Goal: Task Accomplishment & Management: Manage account settings

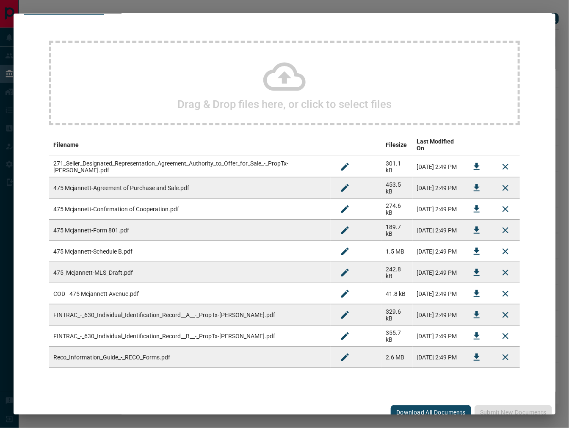
scroll to position [54, 0]
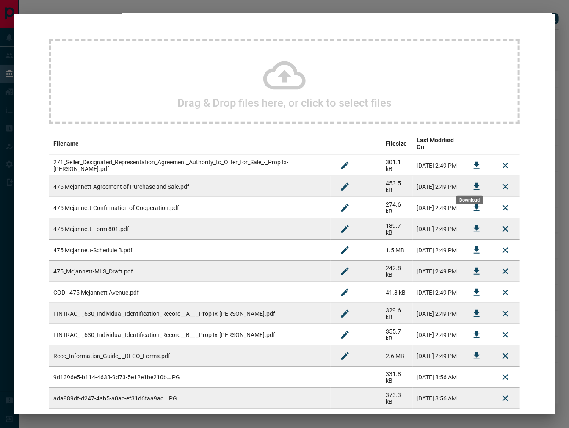
click at [473, 183] on icon "Download" at bounding box center [476, 186] width 6 height 7
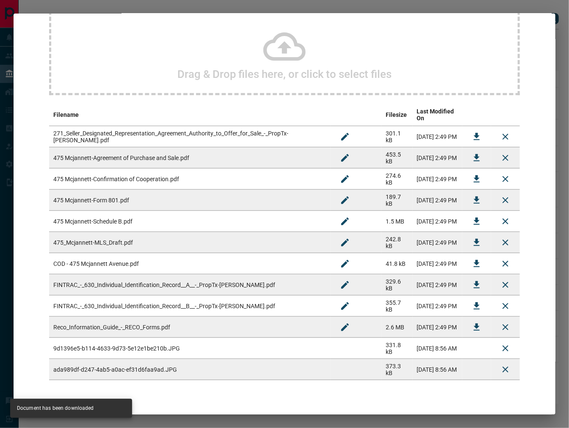
scroll to position [96, 0]
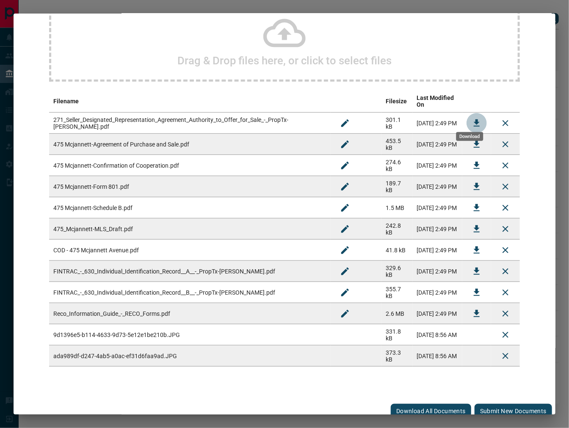
click at [466, 113] on button "Download" at bounding box center [476, 123] width 20 height 20
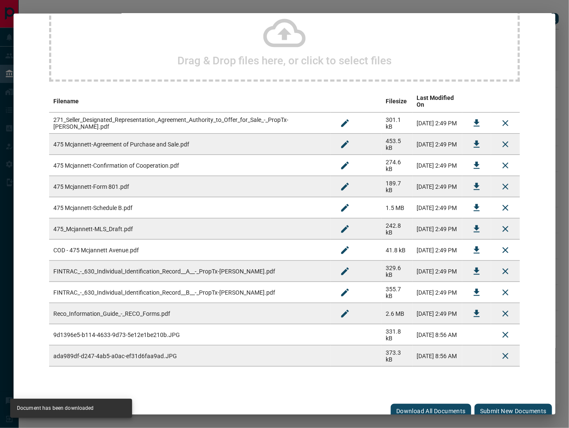
click at [476, 156] on button "Download" at bounding box center [476, 165] width 20 height 20
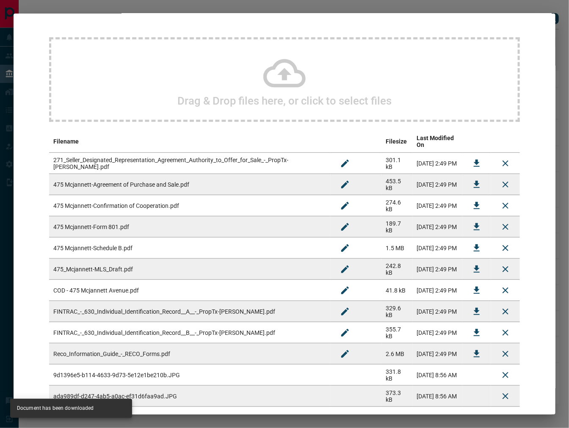
scroll to position [0, 0]
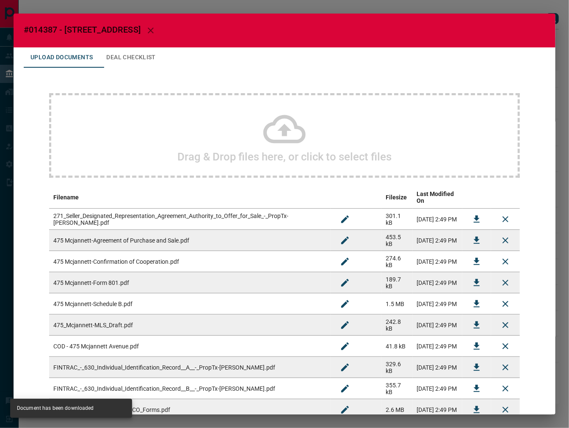
click at [122, 60] on button "Deal Checklist" at bounding box center [130, 57] width 63 height 20
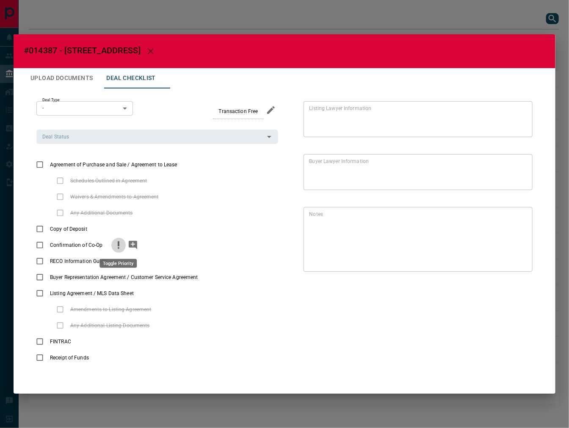
click at [120, 248] on icon "priority" at bounding box center [118, 245] width 10 height 10
click at [132, 243] on icon "add note" at bounding box center [133, 245] width 8 height 8
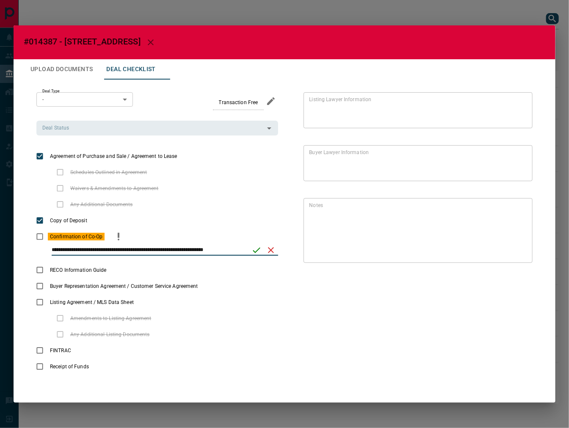
type input "**********"
click at [255, 252] on icon "save" at bounding box center [257, 250] width 8 height 6
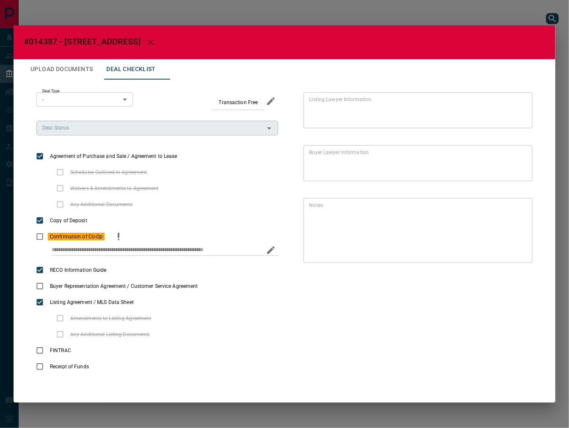
click at [82, 127] on input "Deal Status" at bounding box center [150, 127] width 223 height 9
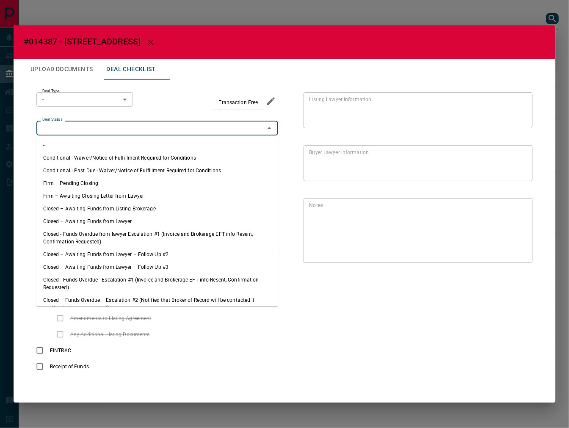
click at [123, 180] on li "Firm – Pending Closing" at bounding box center [157, 183] width 242 height 13
type input "**********"
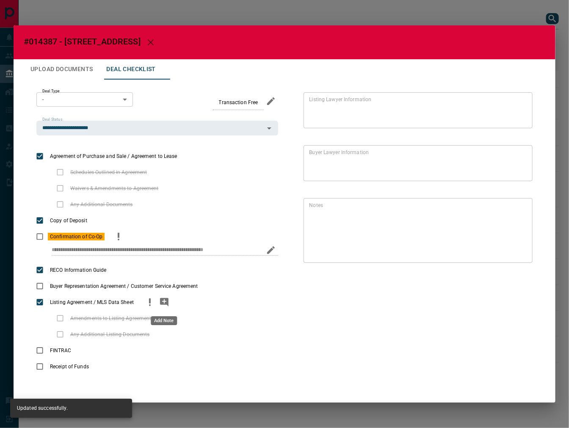
click at [169, 301] on button "add note" at bounding box center [164, 302] width 14 height 16
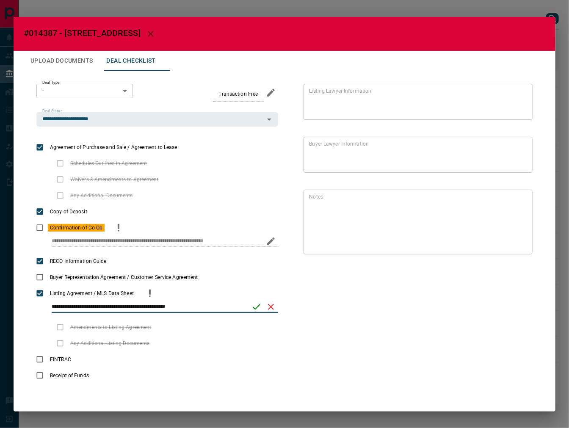
click at [141, 306] on input "**********" at bounding box center [149, 306] width 194 height 11
type input "**********"
click at [253, 305] on icon "save" at bounding box center [256, 307] width 10 height 10
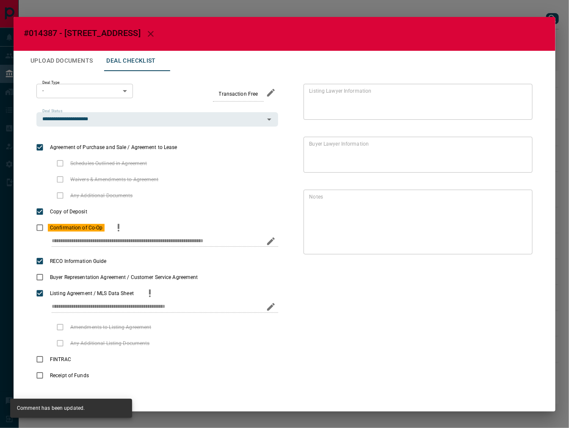
click at [50, 58] on button "Upload Documents" at bounding box center [62, 61] width 76 height 20
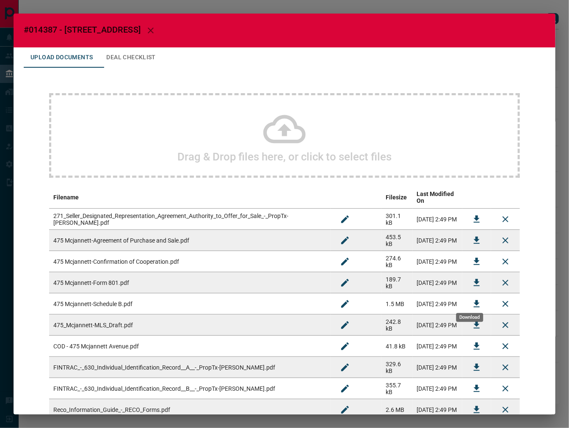
click at [471, 299] on icon "Download" at bounding box center [476, 304] width 10 height 10
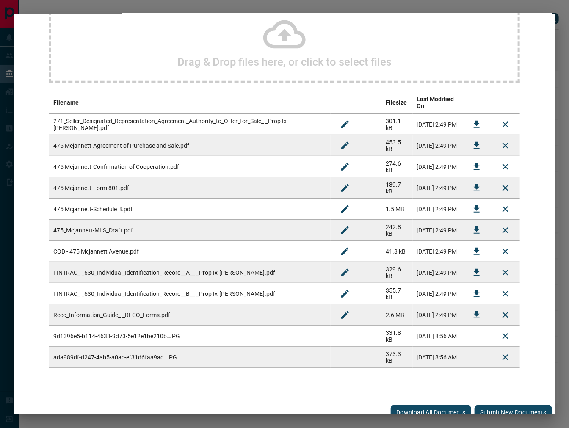
scroll to position [96, 0]
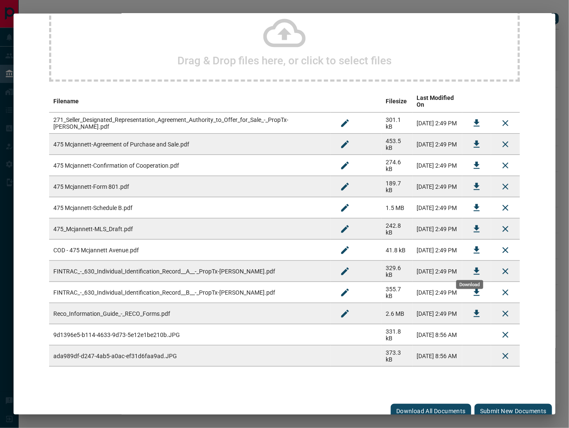
click at [473, 267] on icon "Download" at bounding box center [476, 270] width 6 height 7
click at [466, 282] on button "Download" at bounding box center [476, 292] width 20 height 20
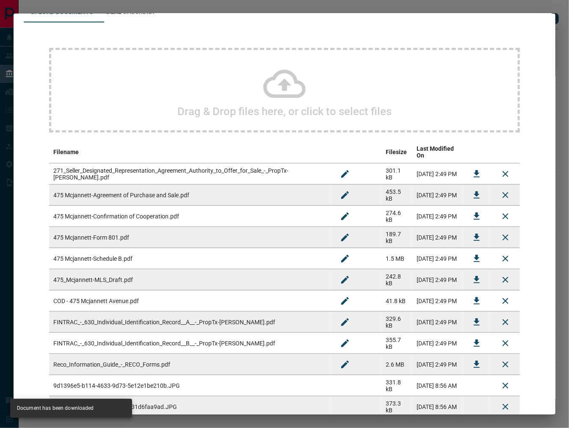
scroll to position [0, 0]
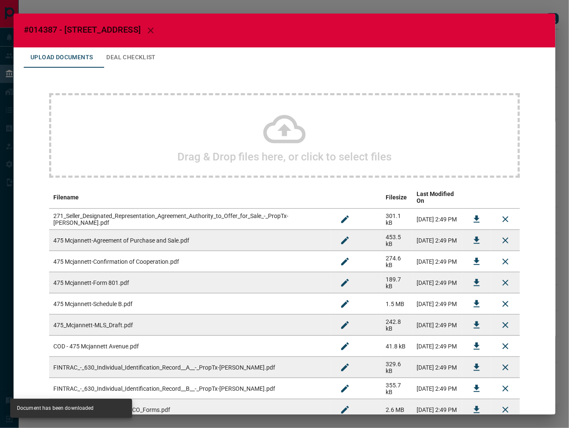
click at [129, 66] on button "Deal Checklist" at bounding box center [130, 57] width 63 height 20
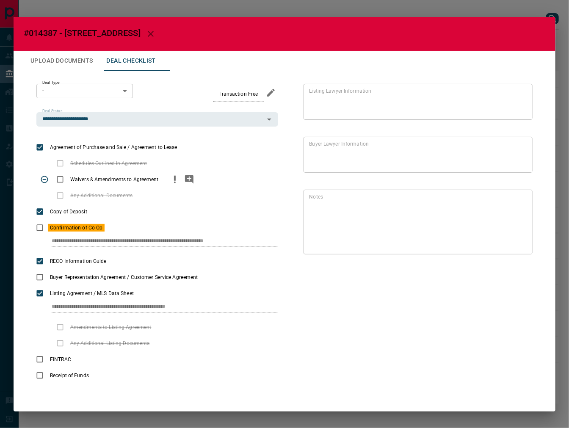
click at [170, 182] on icon "priority" at bounding box center [175, 179] width 10 height 10
click at [175, 180] on icon "priority" at bounding box center [175, 179] width 10 height 10
click at [177, 179] on icon "priority" at bounding box center [175, 179] width 10 height 10
click at [186, 180] on icon "add note" at bounding box center [189, 179] width 8 height 8
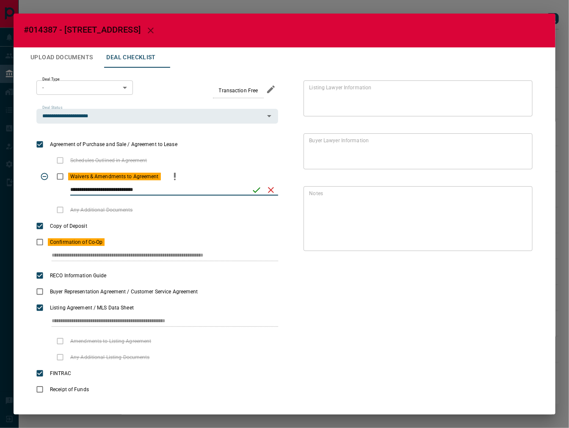
type input "**********"
click at [251, 189] on icon "save" at bounding box center [256, 190] width 10 height 10
click at [47, 58] on button "Upload Documents" at bounding box center [62, 57] width 76 height 20
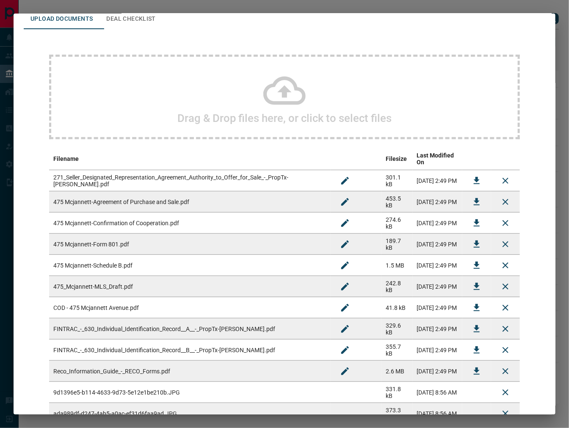
scroll to position [117, 0]
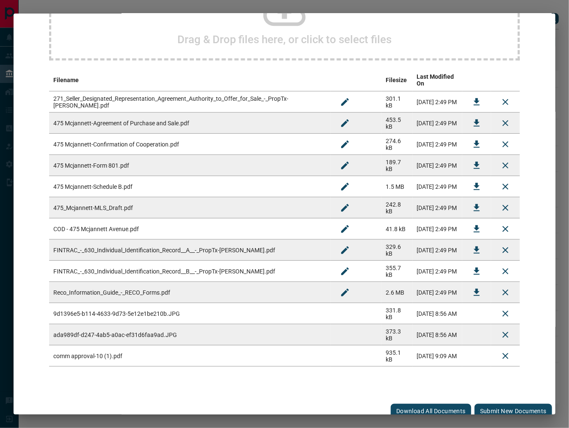
click at [524, 404] on button "Submit new documents" at bounding box center [512, 411] width 77 height 14
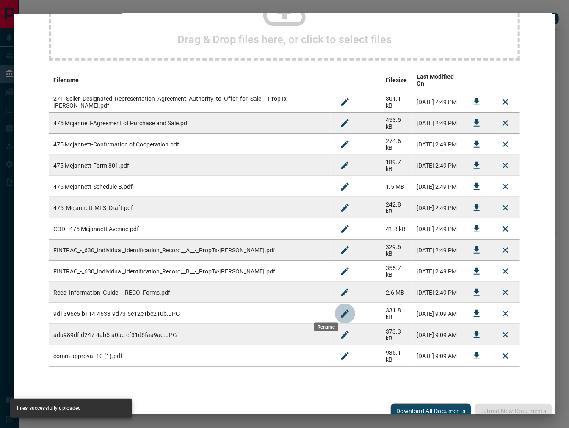
click at [341, 309] on icon "Rename" at bounding box center [345, 313] width 8 height 8
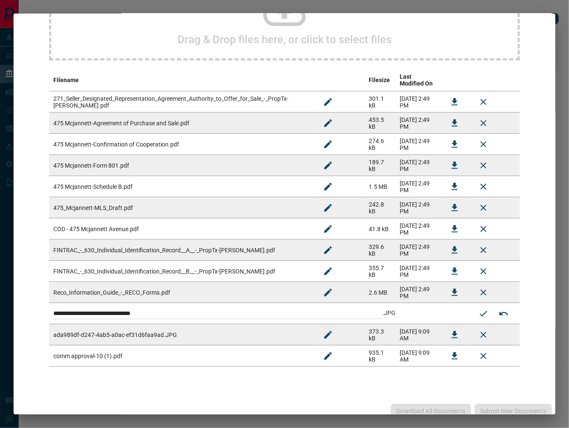
drag, startPoint x: 267, startPoint y: 307, endPoint x: 54, endPoint y: 308, distance: 212.8
click at [54, 308] on input "**********" at bounding box center [217, 313] width 329 height 11
type input "*"
click at [61, 311] on input "**********" at bounding box center [217, 313] width 329 height 11
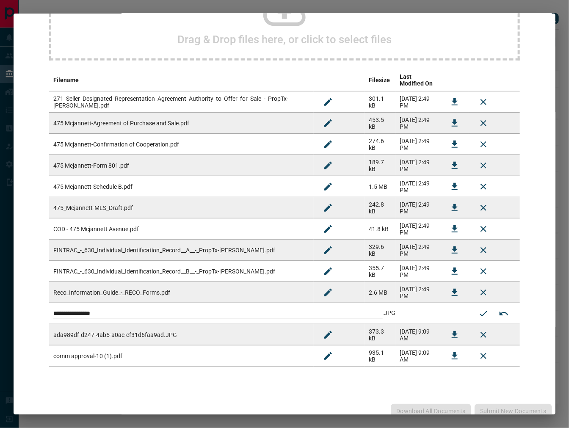
drag, startPoint x: 113, startPoint y: 314, endPoint x: 30, endPoint y: 308, distance: 82.7
click at [6, 311] on div "**********" at bounding box center [284, 214] width 569 height 428
type input "**********"
click at [479, 314] on icon "Submit new name" at bounding box center [483, 313] width 10 height 10
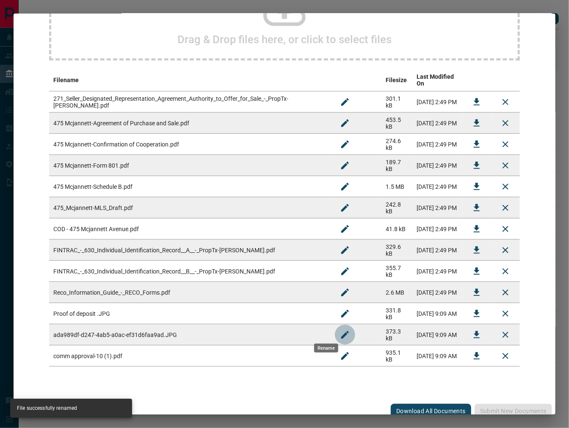
click at [340, 330] on icon "Rename" at bounding box center [345, 335] width 10 height 10
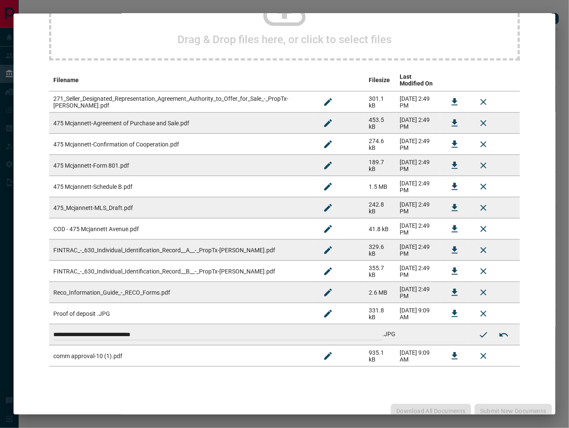
drag, startPoint x: 156, startPoint y: 330, endPoint x: 163, endPoint y: 330, distance: 7.2
click at [0, 330] on html "Lead Transfers Leads Deals Listings Campaigns Quota Rules Agent Quotas Admin Mo…" at bounding box center [284, 214] width 569 height 428
paste input
type input "**********"
click at [478, 335] on icon "Submit new name" at bounding box center [483, 335] width 10 height 10
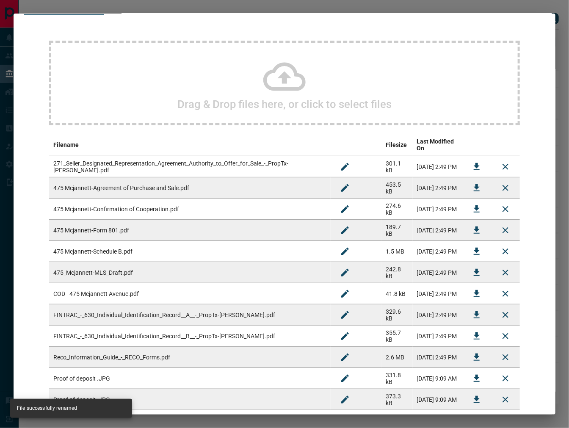
scroll to position [0, 0]
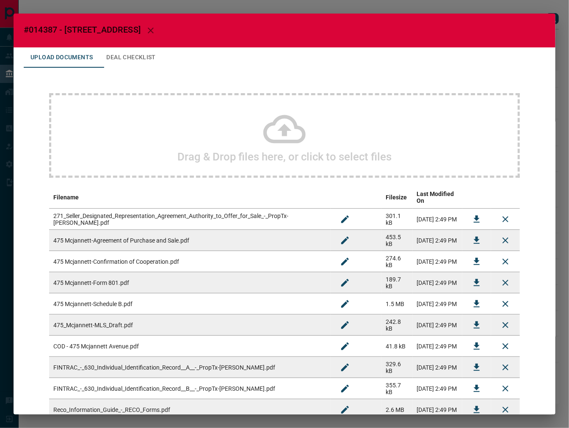
click at [140, 64] on button "Deal Checklist" at bounding box center [130, 57] width 63 height 20
